Goal: Information Seeking & Learning: Learn about a topic

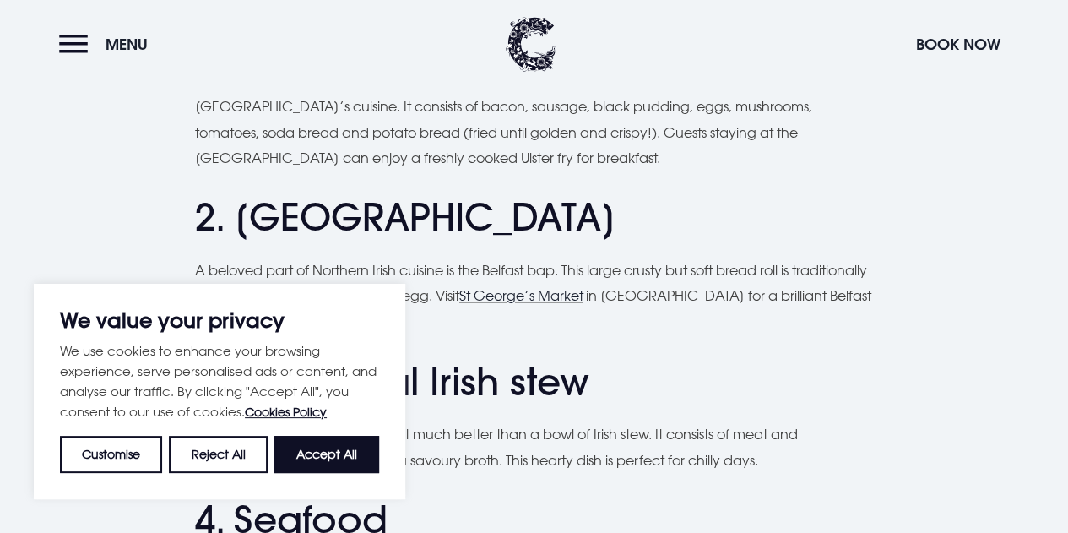
scroll to position [1261, 0]
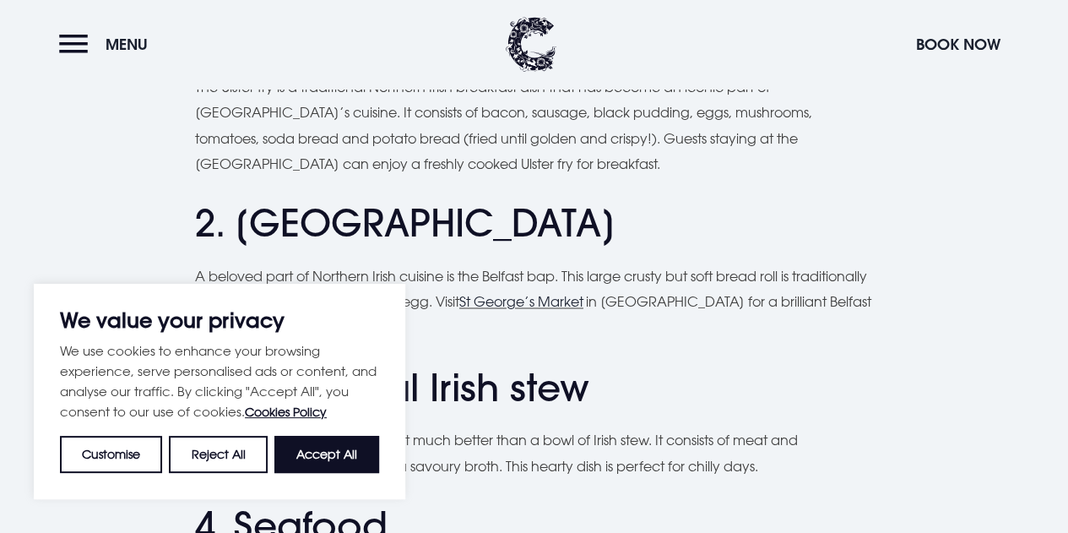
drag, startPoint x: 323, startPoint y: 449, endPoint x: 243, endPoint y: 398, distance: 94.6
click at [323, 449] on button "Accept All" at bounding box center [326, 454] width 105 height 37
checkbox input "true"
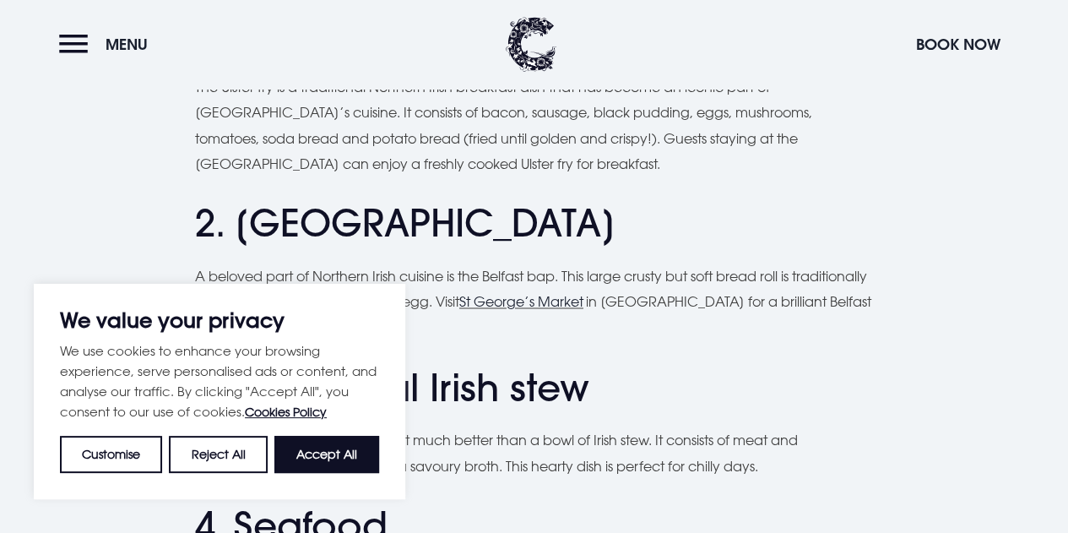
checkbox input "true"
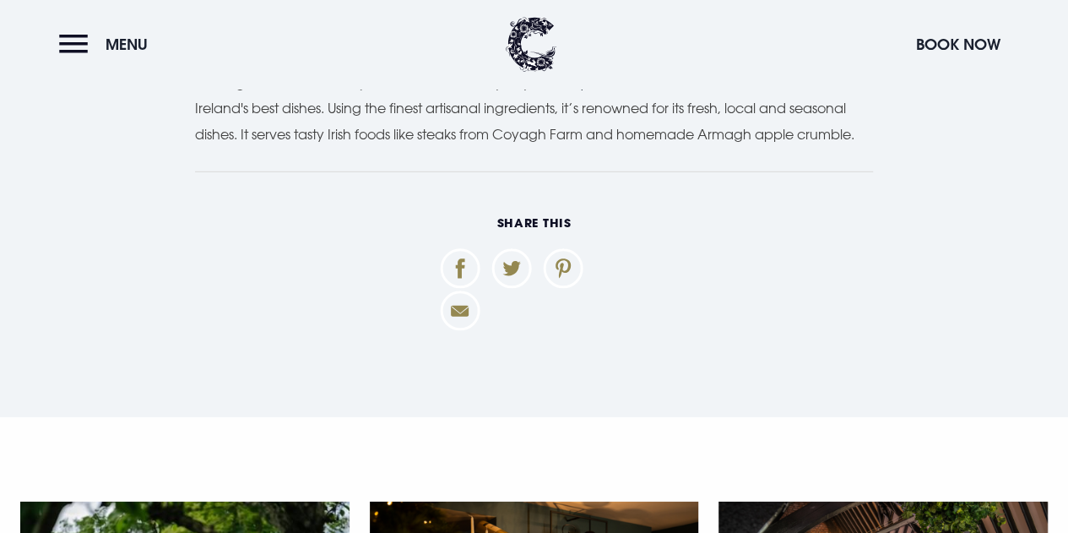
scroll to position [5820, 0]
